Goal: Find specific page/section: Find specific page/section

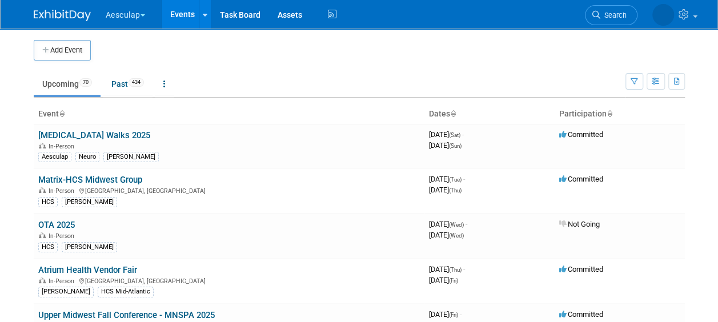
click at [130, 8] on button "Aesculap" at bounding box center [131, 12] width 55 height 25
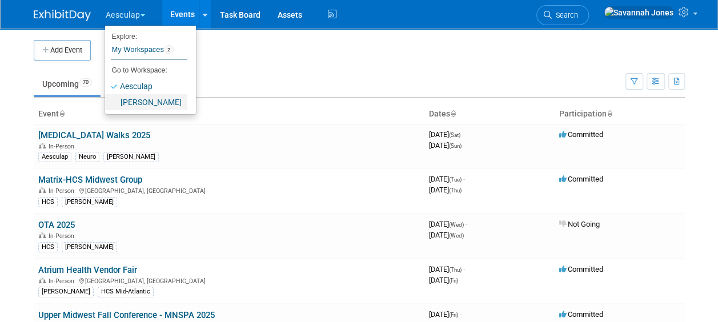
click at [136, 98] on link "[PERSON_NAME]" at bounding box center [146, 102] width 82 height 16
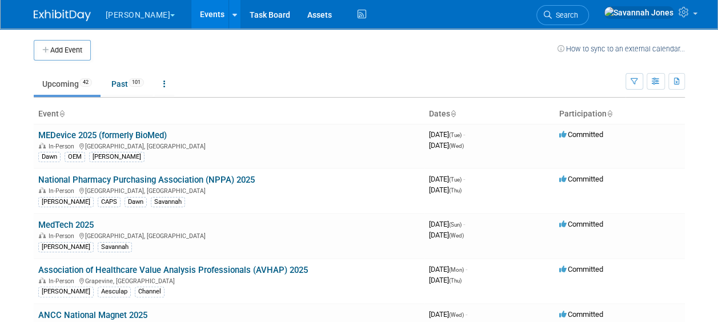
click at [263, 71] on td "Upcoming 42 Past 101 All Events 143 Past and Upcoming Grouped Annually Events g…" at bounding box center [330, 79] width 592 height 37
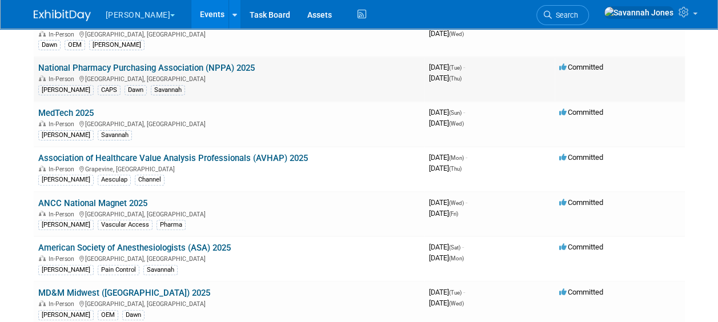
scroll to position [114, 0]
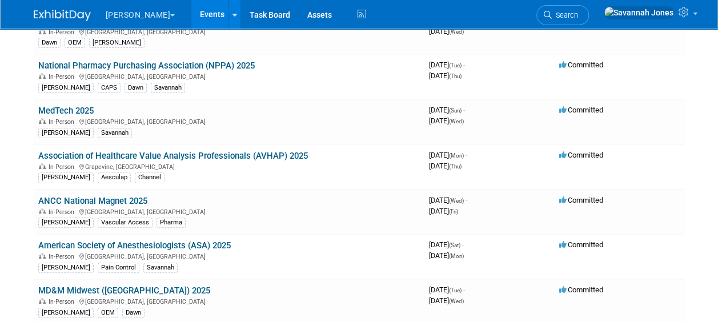
click at [24, 70] on body "B. Braun Explore: My Workspaces 2 Go to Workspace: Aesculap B. Braun Events Add…" at bounding box center [359, 47] width 718 height 322
click at [73, 63] on link "National Pharmacy Purchasing Association (NPPA) 2025" at bounding box center [146, 66] width 216 height 10
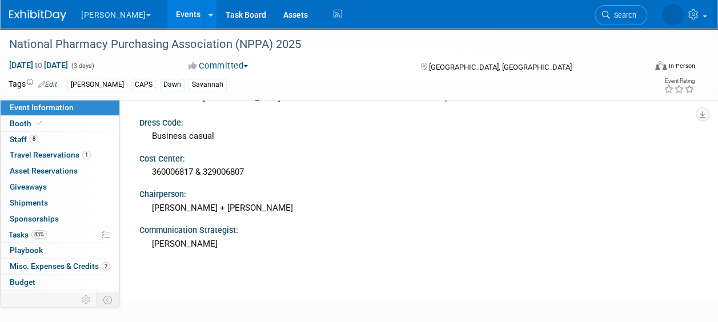
scroll to position [827, 0]
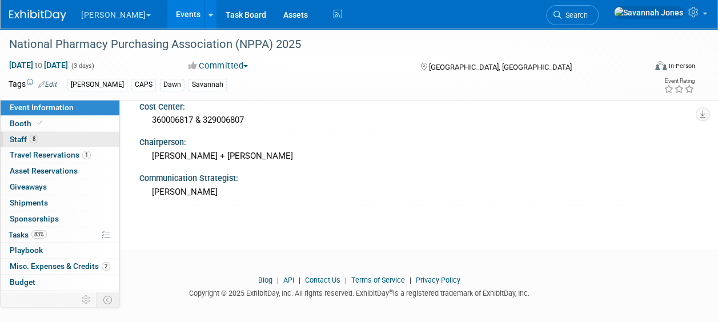
click at [88, 143] on link "8 Staff 8" at bounding box center [60, 139] width 119 height 15
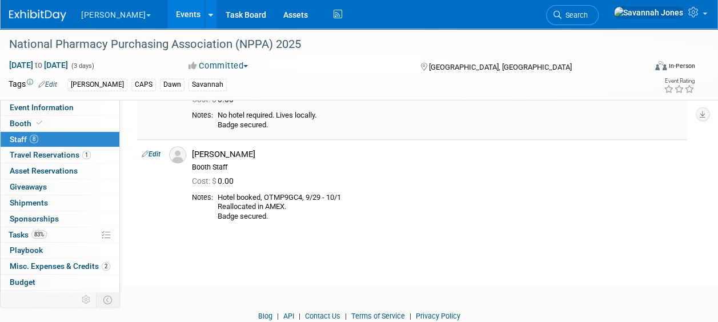
scroll to position [571, 0]
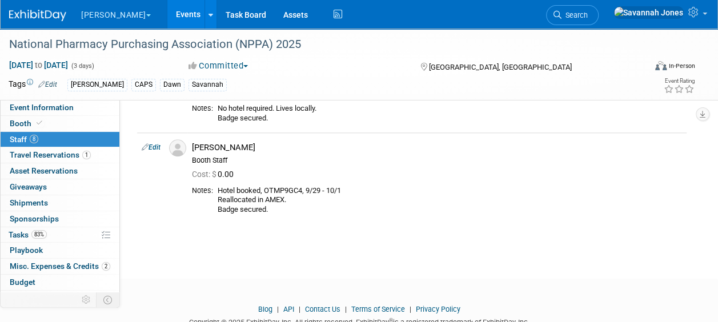
click at [167, 15] on link "Events" at bounding box center [188, 14] width 42 height 29
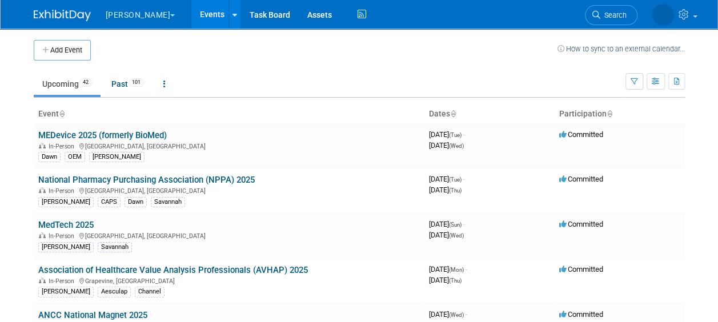
scroll to position [330, 0]
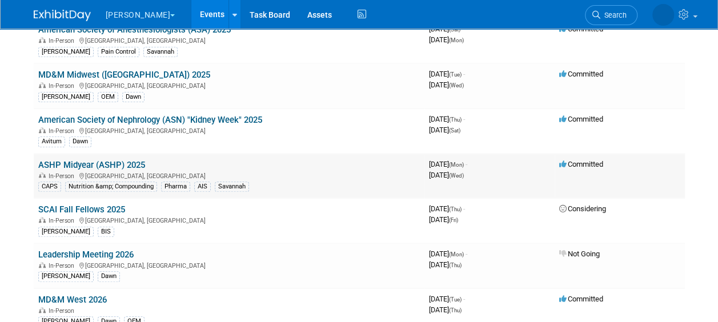
click at [139, 160] on link "ASHP Midyear (ASHP) 2025" at bounding box center [91, 165] width 107 height 10
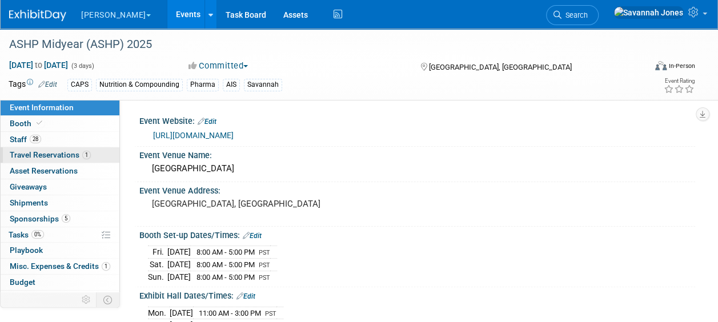
click at [65, 152] on span "Travel Reservations 1" at bounding box center [50, 154] width 81 height 9
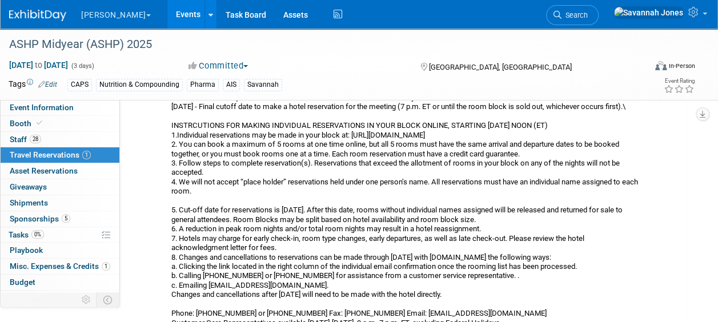
scroll to position [285, 0]
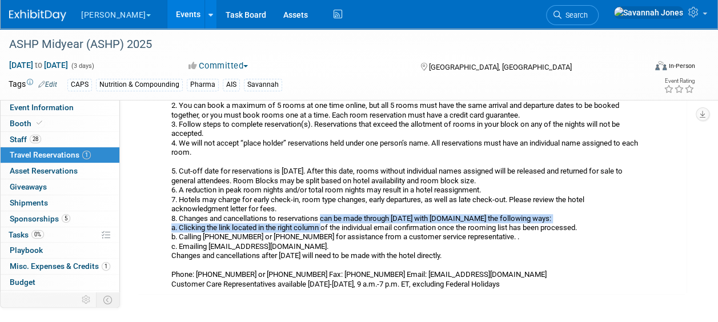
drag, startPoint x: 323, startPoint y: 217, endPoint x: 327, endPoint y: 225, distance: 8.7
click at [327, 225] on div "See attatched and in ASHP Midyear folder for current block. Had to seperate gro…" at bounding box center [405, 134] width 469 height 310
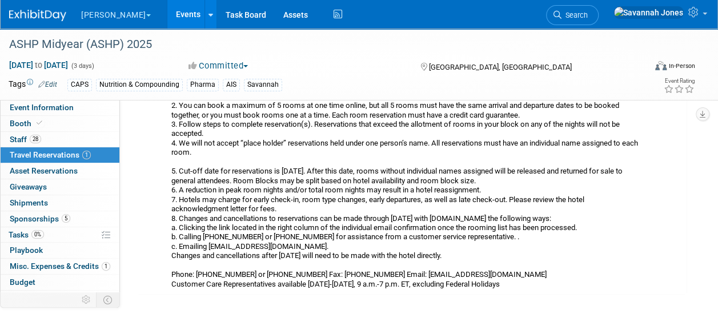
click at [327, 231] on div "See attatched and in ASHP Midyear folder for current block. Had to seperate gro…" at bounding box center [405, 134] width 469 height 310
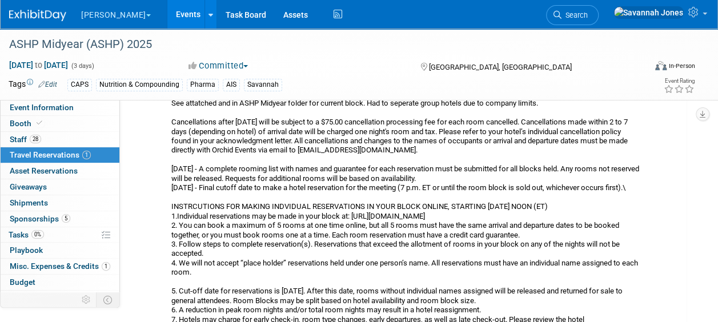
scroll to position [96, 0]
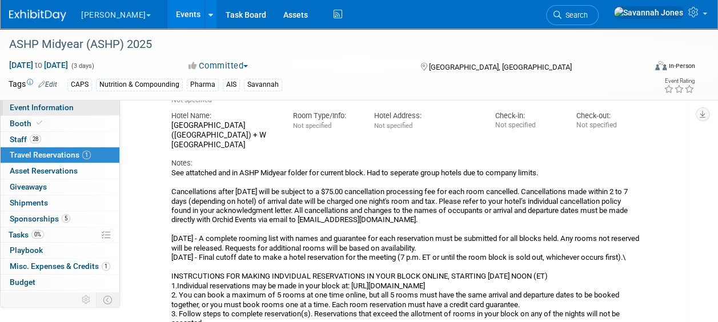
click at [73, 103] on link "Event Information" at bounding box center [60, 107] width 119 height 15
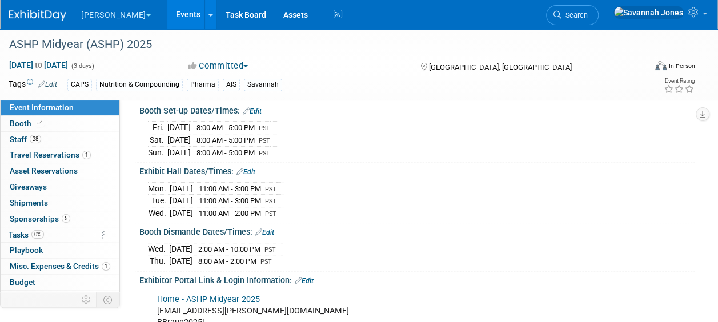
scroll to position [114, 0]
